Goal: Entertainment & Leisure: Consume media (video, audio)

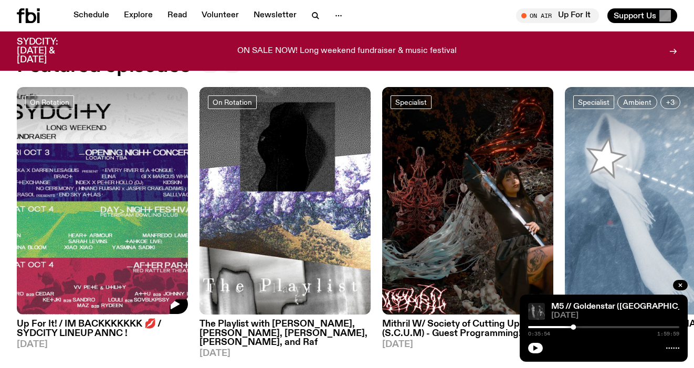
scroll to position [473, 0]
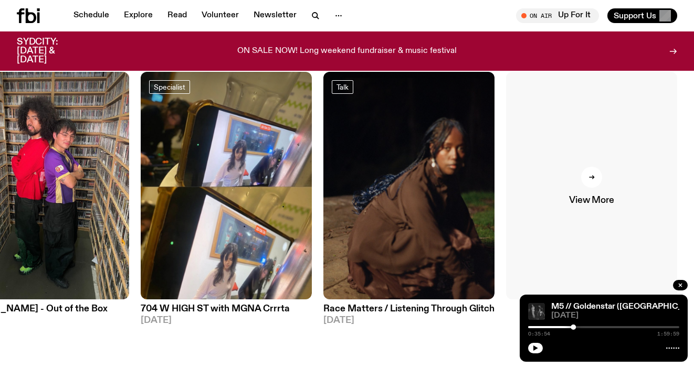
click at [596, 201] on span "View More" at bounding box center [591, 200] width 45 height 9
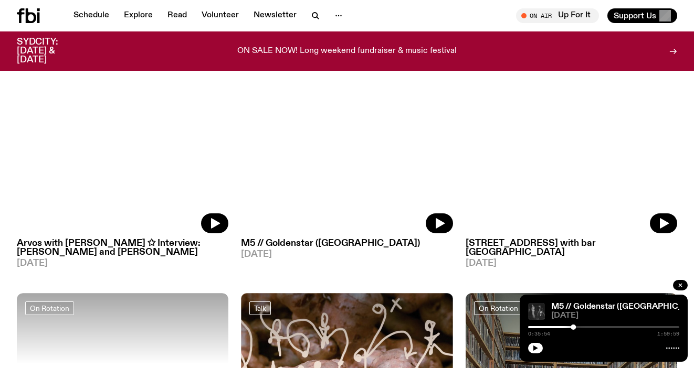
scroll to position [2013, 0]
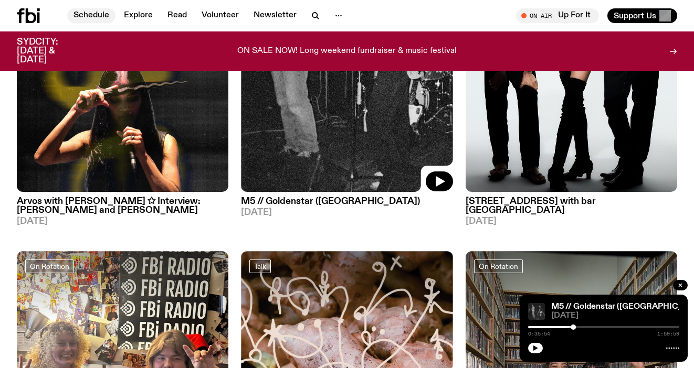
click at [102, 16] on link "Schedule" at bounding box center [91, 15] width 48 height 15
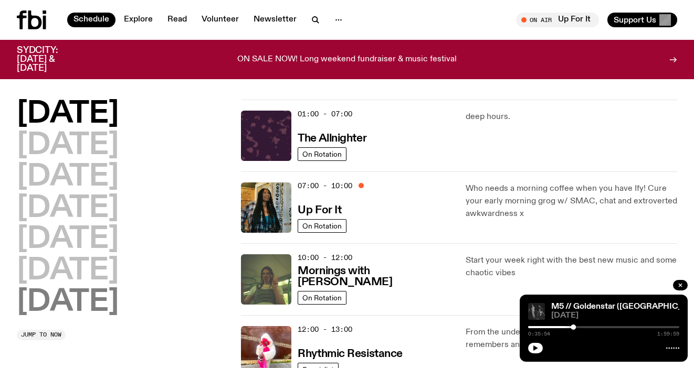
click at [90, 305] on h2 "[DATE]" at bounding box center [68, 302] width 102 height 29
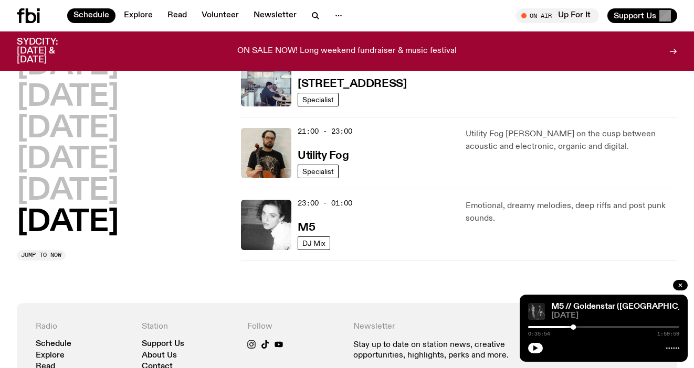
scroll to position [770, 0]
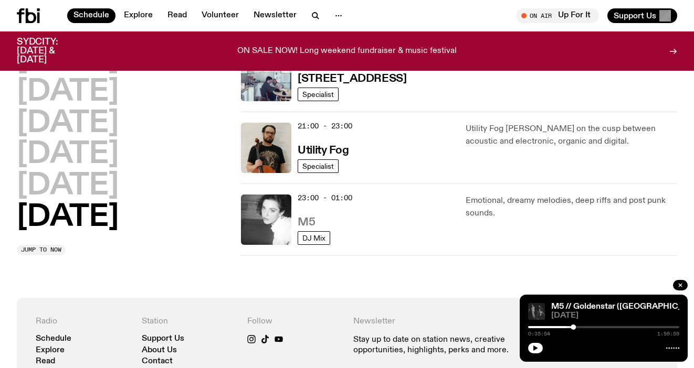
click at [310, 221] on h3 "M5" at bounding box center [306, 222] width 17 height 11
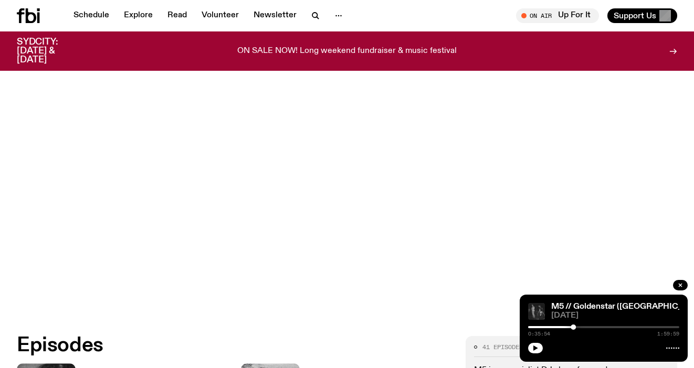
scroll to position [390, 0]
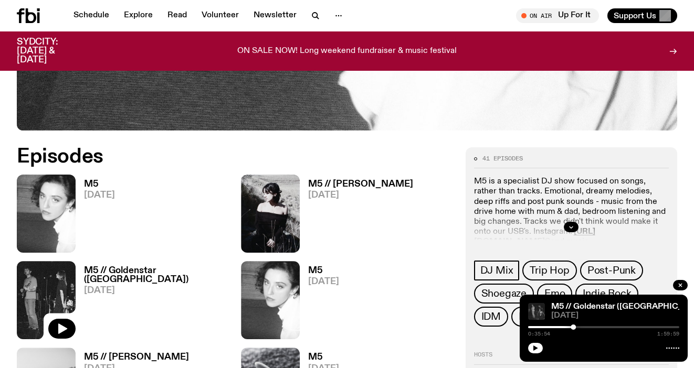
click at [87, 187] on h3 "M5" at bounding box center [99, 184] width 31 height 9
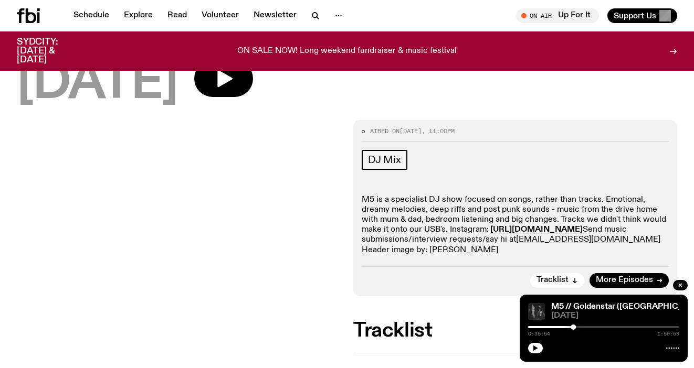
scroll to position [29, 0]
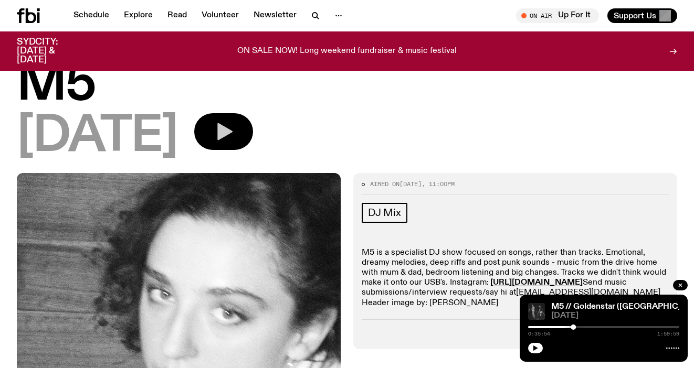
click at [253, 150] on div "[DATE]" at bounding box center [347, 136] width 660 height 47
click at [234, 134] on icon "button" at bounding box center [223, 131] width 21 height 21
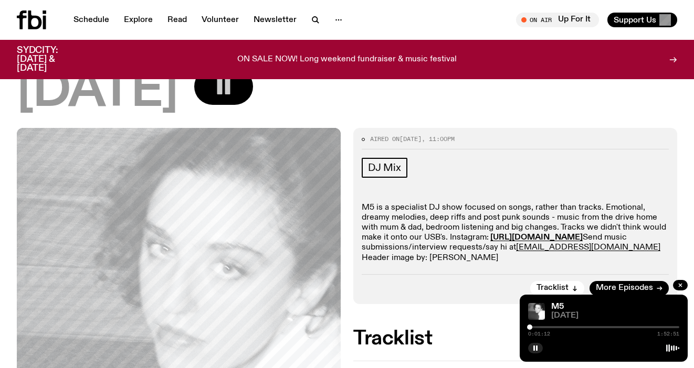
scroll to position [0, 0]
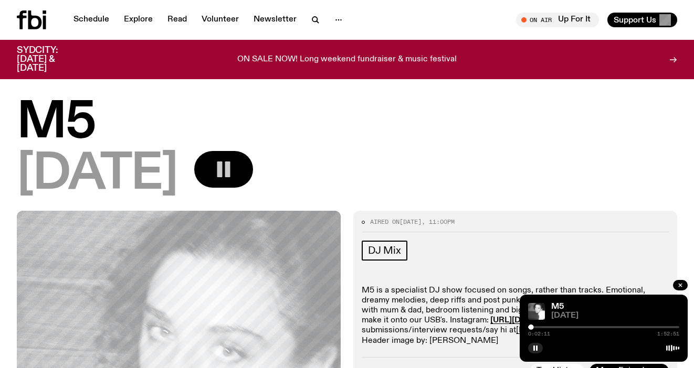
click at [230, 164] on rect "button" at bounding box center [227, 170] width 5 height 16
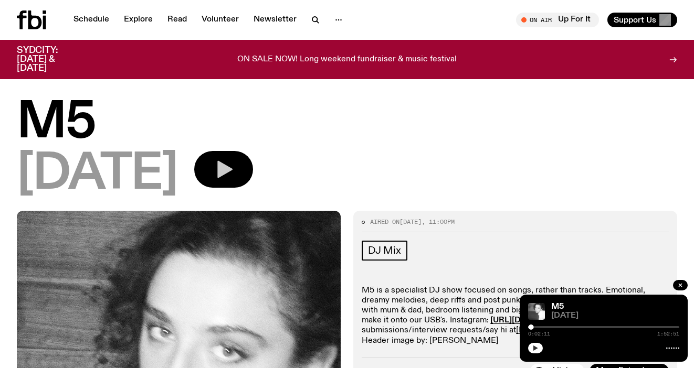
click at [537, 347] on icon "button" at bounding box center [535, 348] width 6 height 6
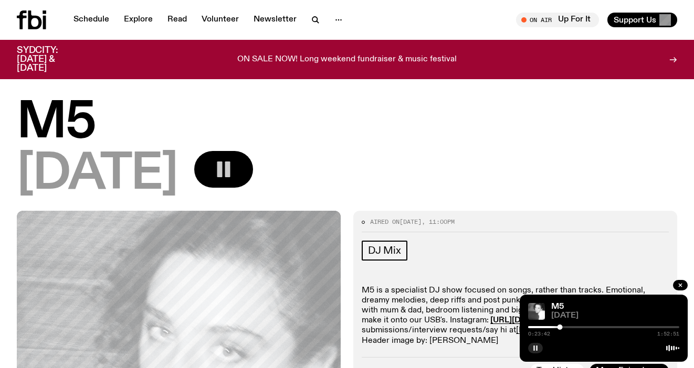
click at [240, 169] on button "button" at bounding box center [223, 169] width 59 height 37
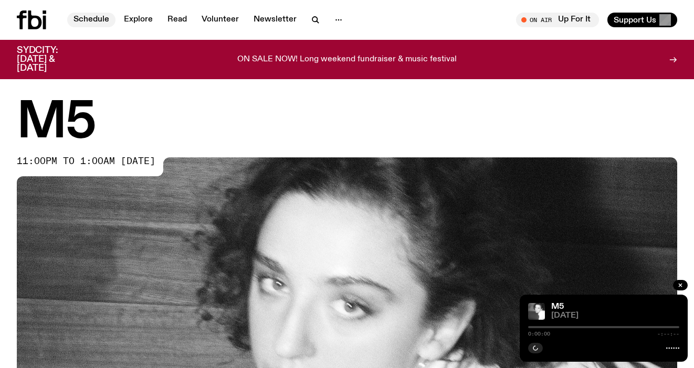
click at [92, 18] on link "Schedule" at bounding box center [91, 20] width 48 height 15
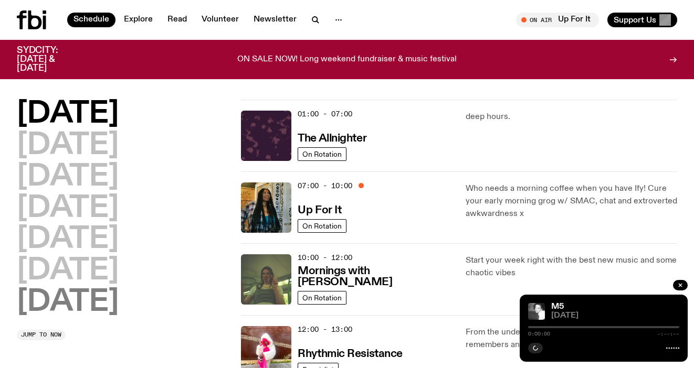
click at [70, 302] on h2 "[DATE]" at bounding box center [68, 302] width 102 height 29
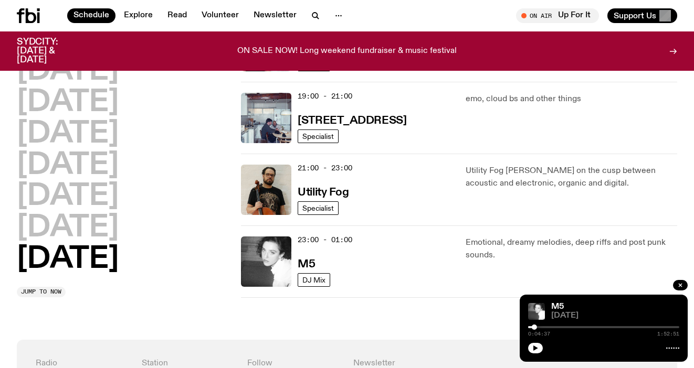
scroll to position [675, 0]
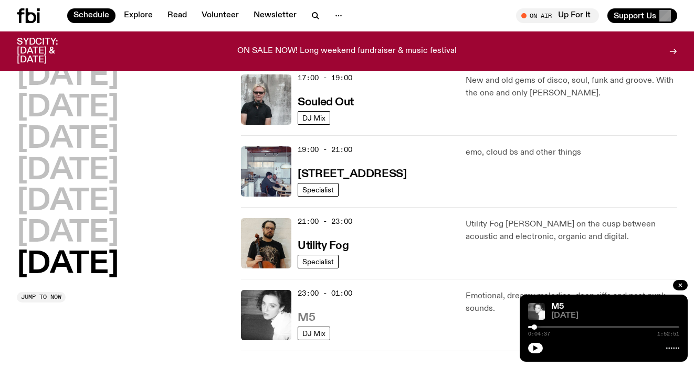
click at [301, 319] on h3 "M5" at bounding box center [306, 318] width 17 height 11
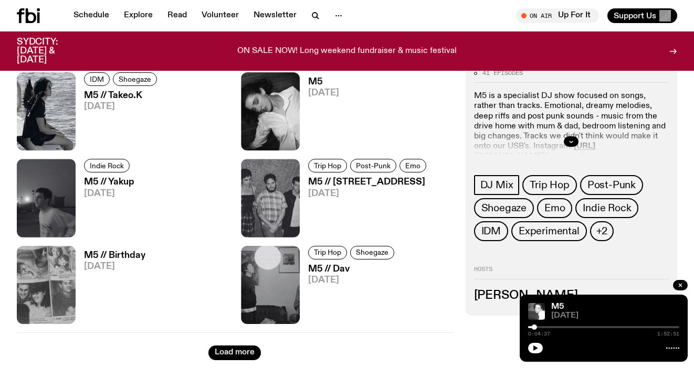
scroll to position [1654, 0]
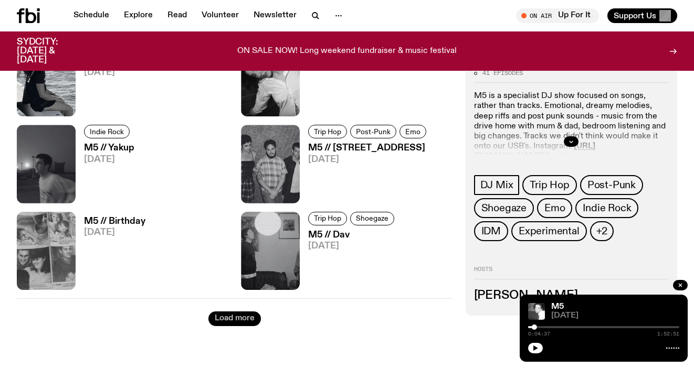
click at [226, 316] on button "Load more" at bounding box center [234, 319] width 52 height 15
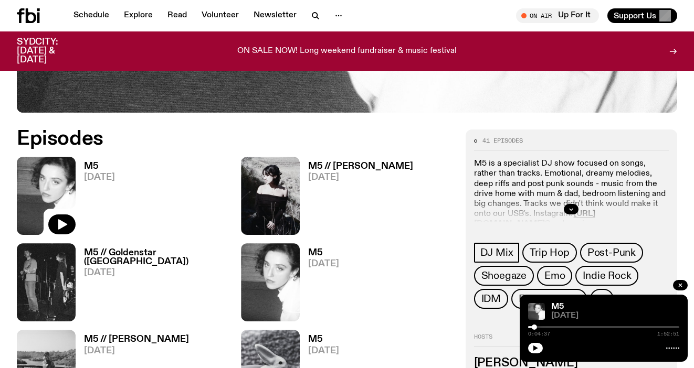
scroll to position [363, 0]
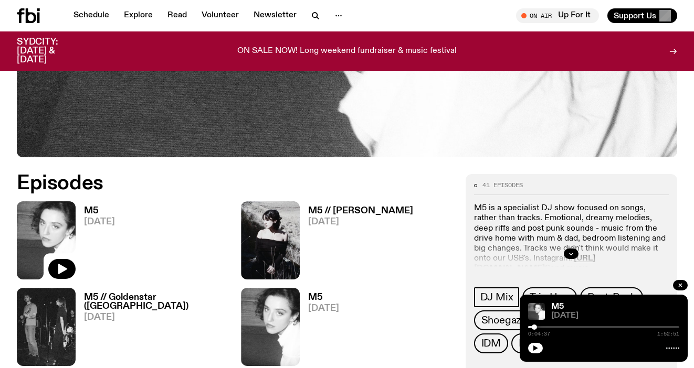
click at [117, 299] on h3 "M5 // Goldenstar ([GEOGRAPHIC_DATA])" at bounding box center [156, 302] width 144 height 18
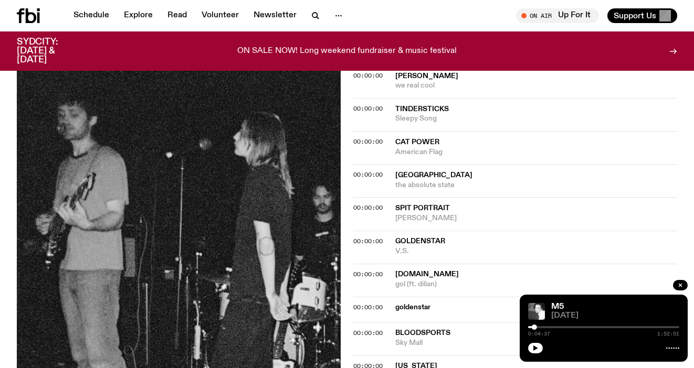
scroll to position [617, 0]
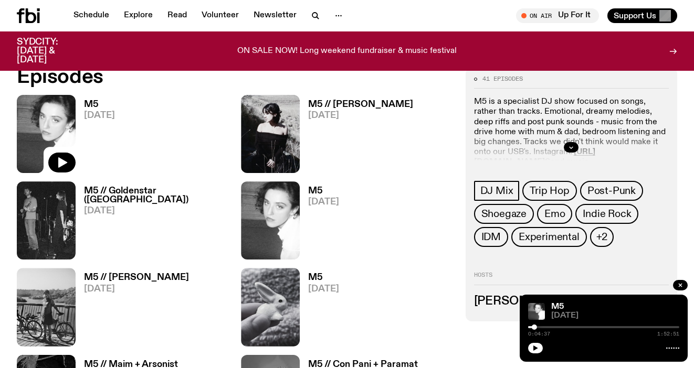
scroll to position [468, 0]
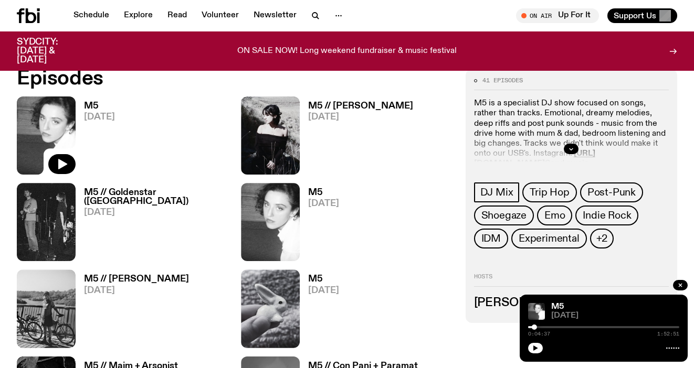
click at [322, 104] on h3 "M5 // [PERSON_NAME]" at bounding box center [360, 106] width 105 height 9
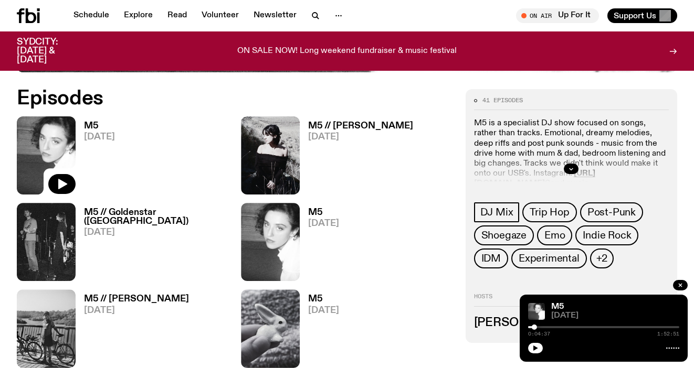
scroll to position [448, 0]
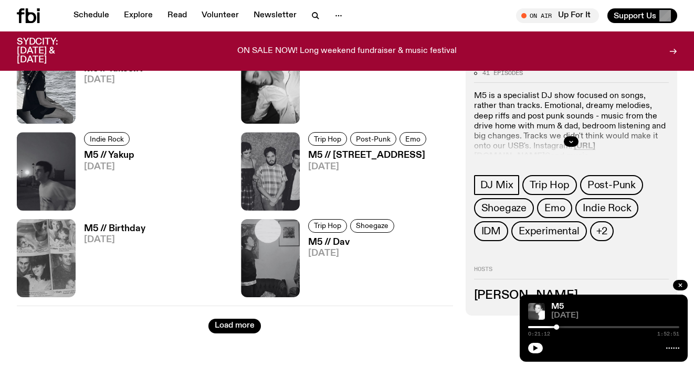
scroll to position [1646, 0]
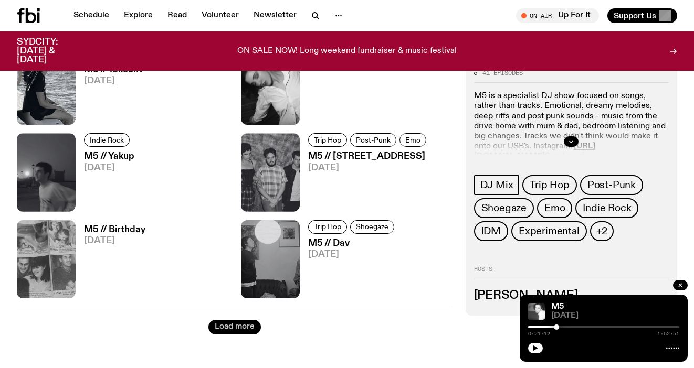
click at [237, 326] on button "Load more" at bounding box center [234, 327] width 52 height 15
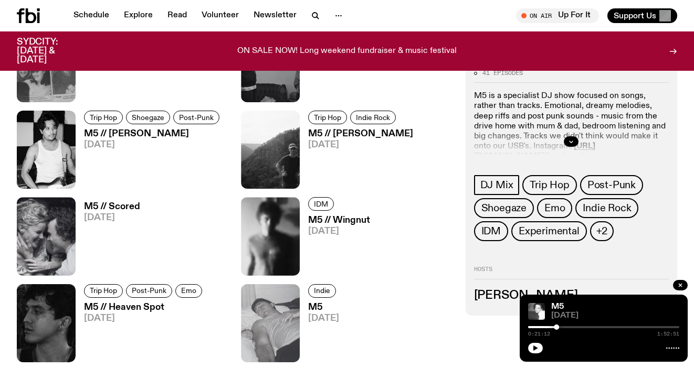
scroll to position [1952, 0]
